Goal: Task Accomplishment & Management: Manage account settings

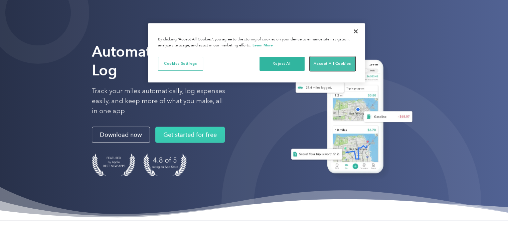
click at [321, 60] on button "Accept All Cookies" at bounding box center [332, 64] width 45 height 14
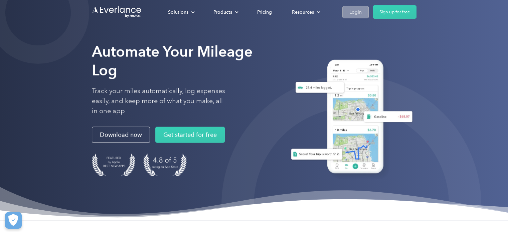
click at [362, 10] on div "Login" at bounding box center [355, 12] width 12 height 8
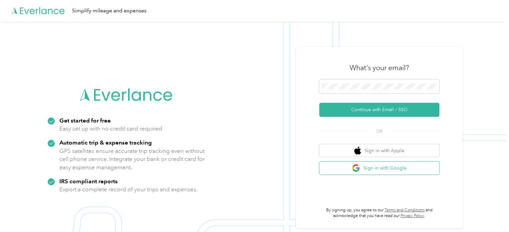
click at [387, 169] on button "Sign in with Google" at bounding box center [380, 168] width 120 height 13
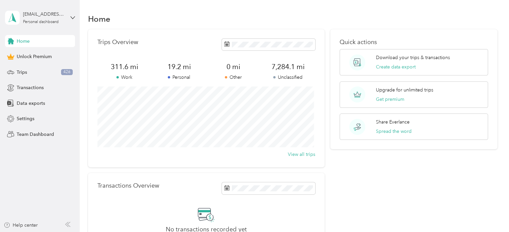
click at [51, 8] on div "[EMAIL_ADDRESS][DOMAIN_NAME] Personal dashboard" at bounding box center [40, 17] width 70 height 23
click at [29, 56] on div "Log out" at bounding box center [75, 52] width 131 height 12
